Goal: Contribute content

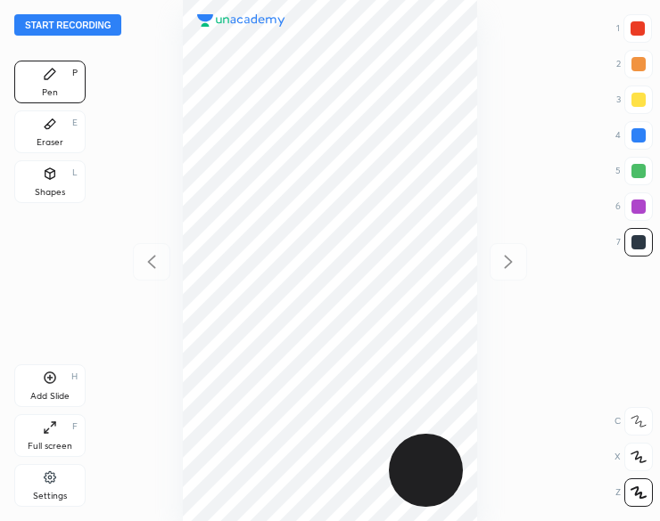
scroll to position [521, 374]
click at [32, 28] on button "Start recording" at bounding box center [67, 24] width 107 height 21
click at [82, 26] on button "End recording" at bounding box center [63, 24] width 99 height 21
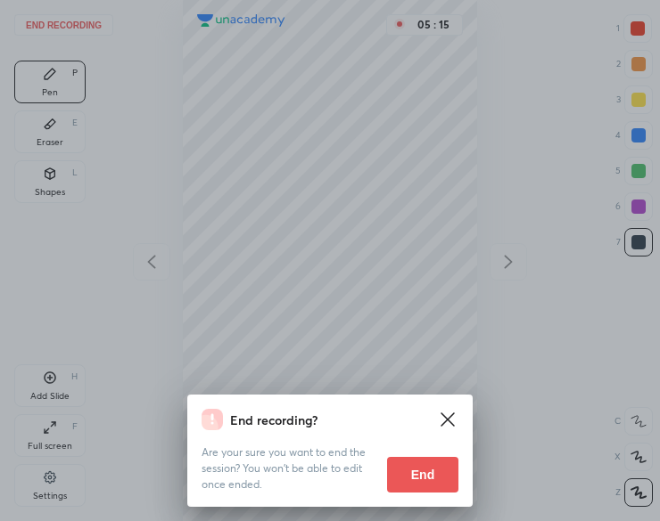
click at [430, 471] on button "End" at bounding box center [422, 475] width 71 height 36
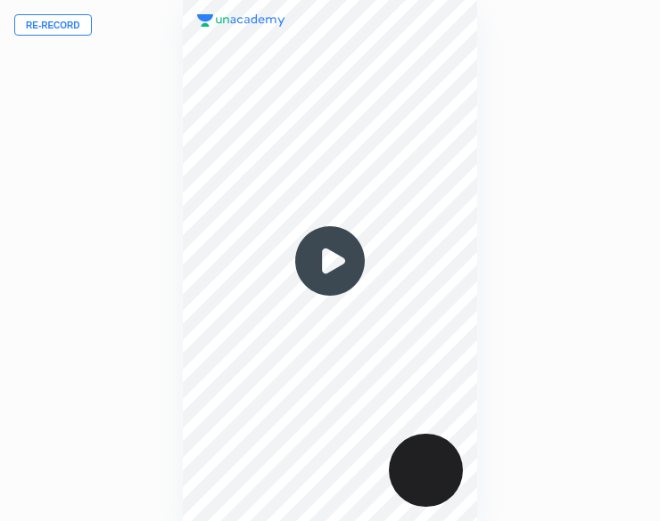
click at [23, 23] on button "Re-record" at bounding box center [53, 24] width 78 height 21
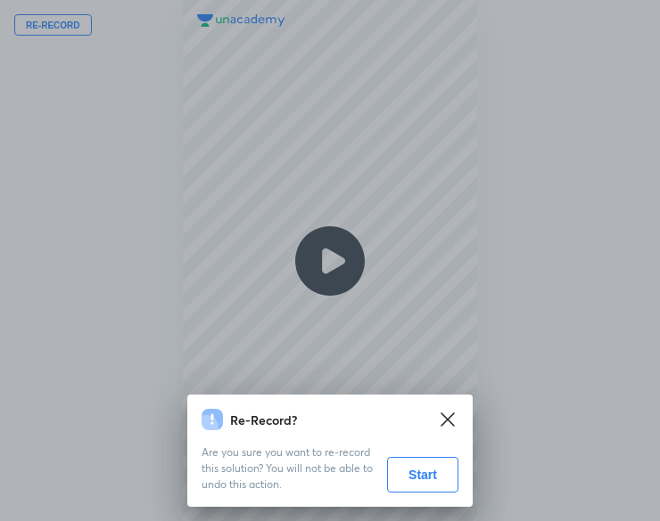
click at [407, 479] on button "Start" at bounding box center [422, 475] width 71 height 36
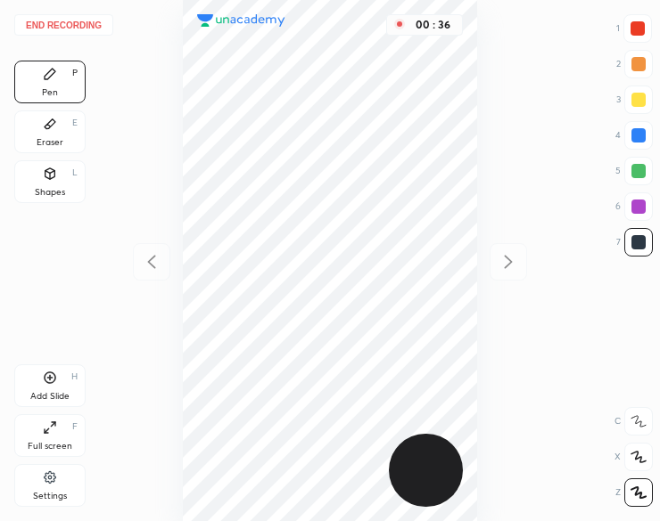
click at [645, 12] on div "End recording 1 2 3 4 5 6 7 R O A L C X Z Erase all C X Z Pen P Eraser E Shapes…" at bounding box center [330, 260] width 660 height 521
click at [636, 202] on div at bounding box center [638, 207] width 14 height 14
click at [78, 23] on button "End recording" at bounding box center [63, 24] width 99 height 21
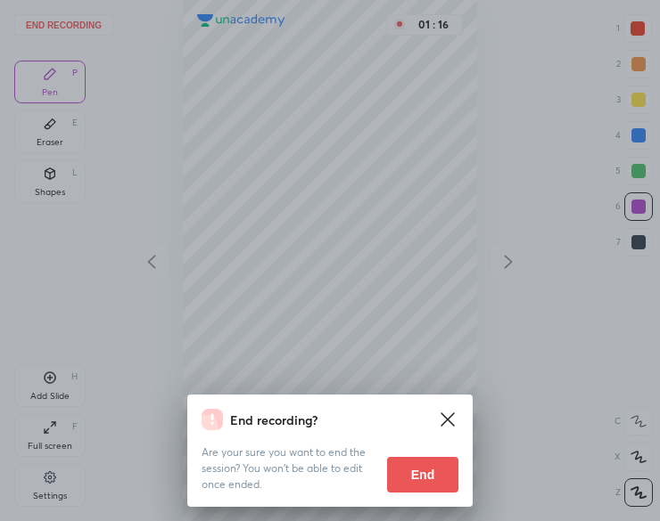
click at [416, 472] on button "End" at bounding box center [422, 475] width 71 height 36
